Goal: Find contact information: Find contact information

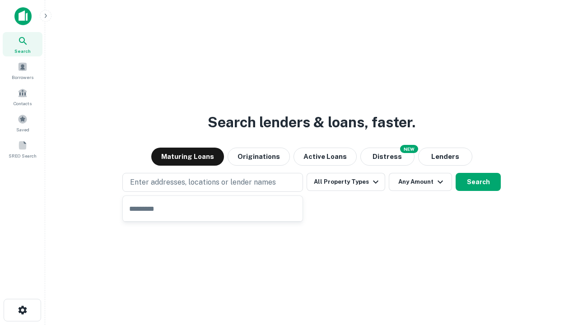
type input "**********"
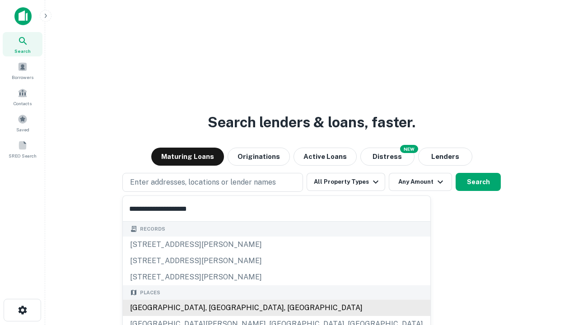
click at [216, 308] on div "Santa Monica, CA, USA" at bounding box center [277, 308] width 308 height 16
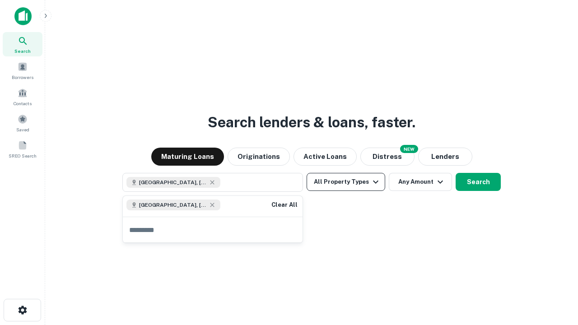
click at [346, 182] on button "All Property Types" at bounding box center [346, 182] width 79 height 18
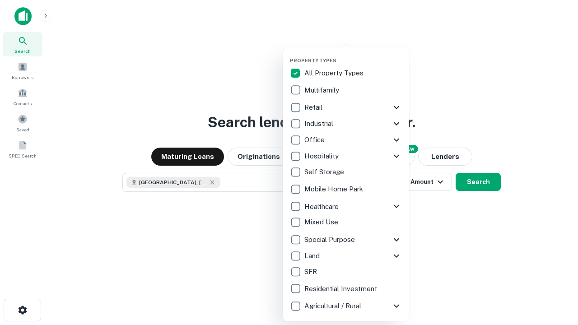
click at [353, 55] on button "button" at bounding box center [353, 55] width 126 height 0
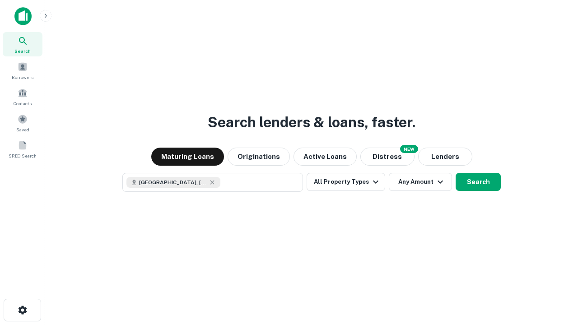
scroll to position [14, 0]
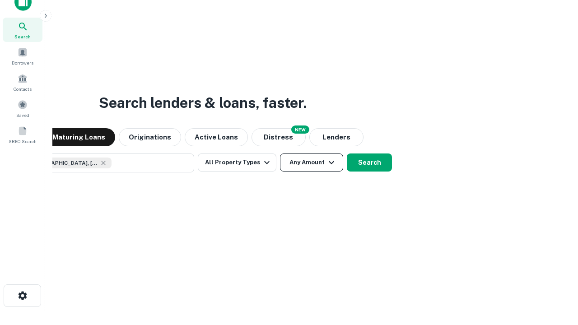
click at [280, 154] on button "Any Amount" at bounding box center [311, 163] width 63 height 18
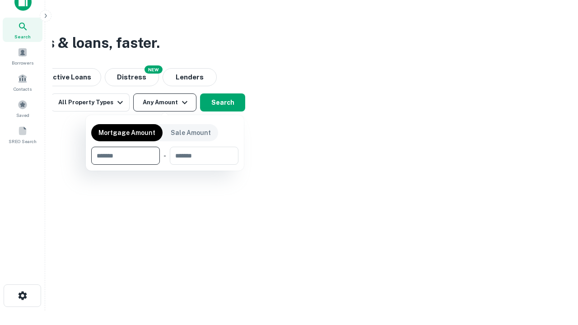
type input "*******"
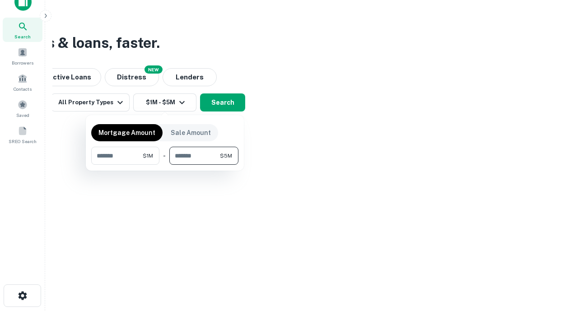
type input "*******"
click at [165, 165] on button "button" at bounding box center [164, 165] width 147 height 0
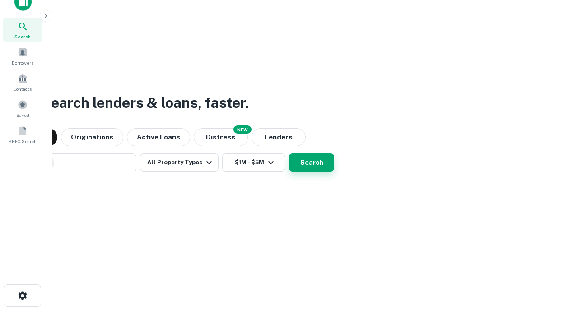
click at [289, 154] on button "Search" at bounding box center [311, 163] width 45 height 18
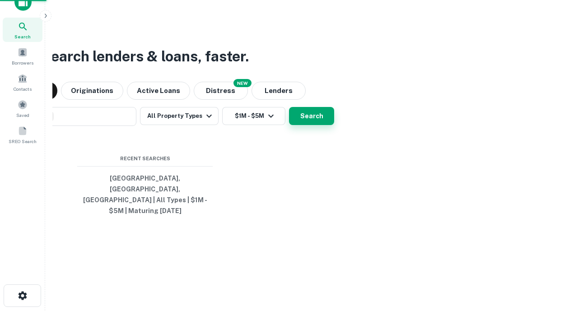
scroll to position [29, 256]
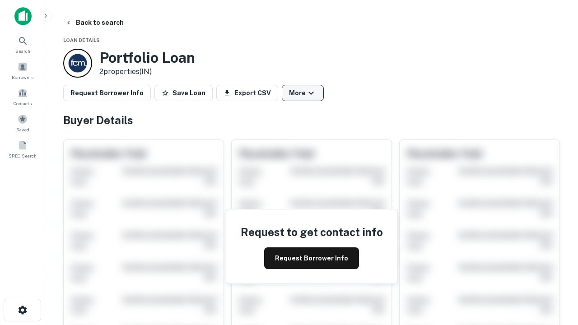
click at [303, 93] on button "More" at bounding box center [303, 93] width 42 height 16
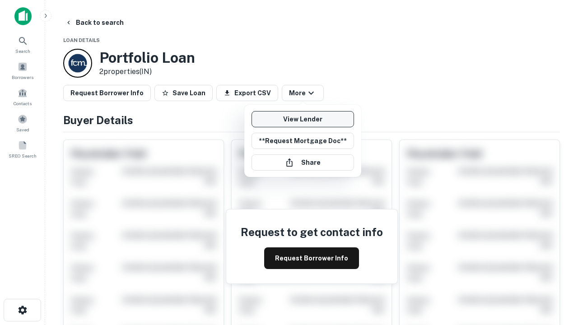
click at [303, 119] on link "View Lender" at bounding box center [303, 119] width 103 height 16
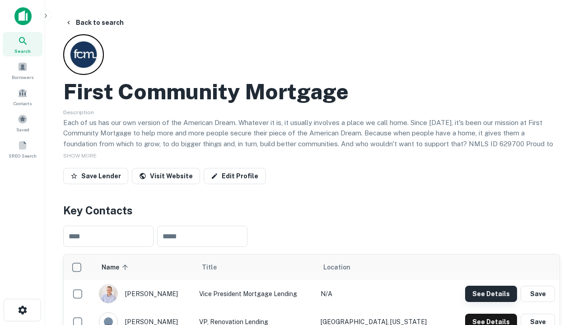
click at [491, 294] on button "See Details" at bounding box center [491, 294] width 52 height 16
click at [22, 310] on icon "button" at bounding box center [22, 310] width 11 height 11
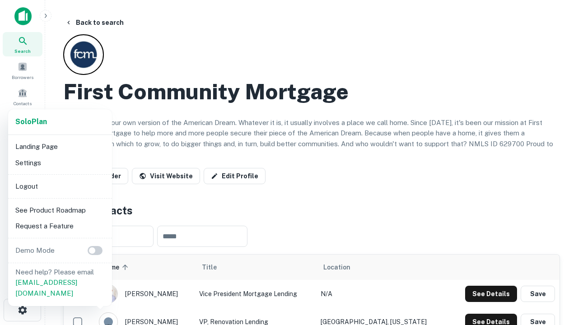
click at [60, 186] on li "Logout" at bounding box center [60, 186] width 97 height 16
